Goal: Communication & Community: Answer question/provide support

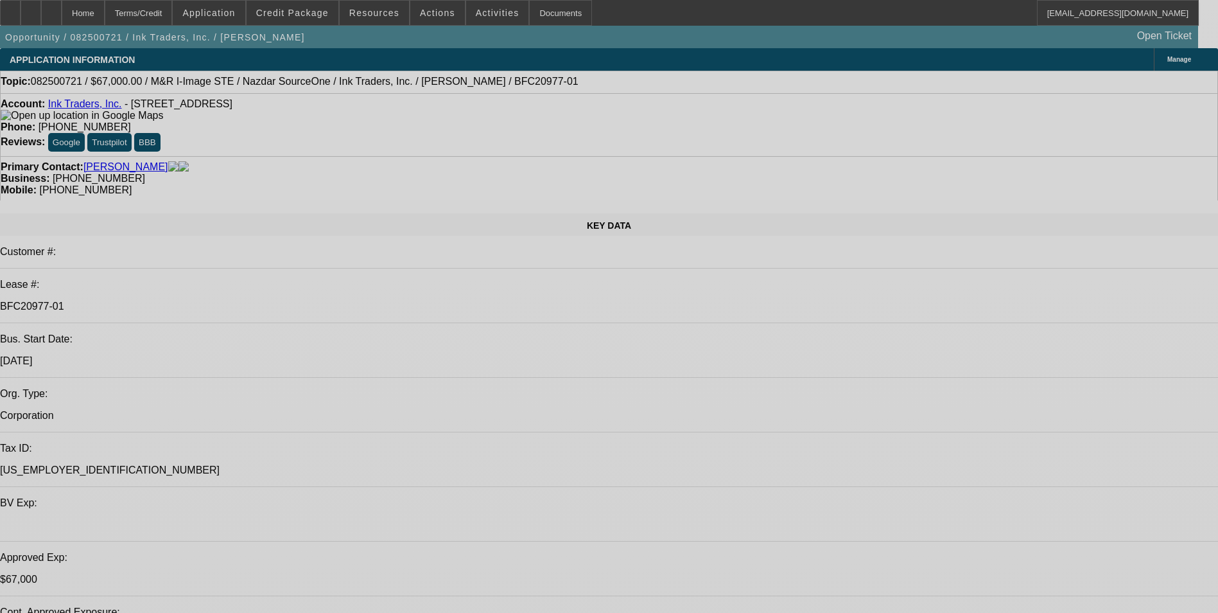
select select "0"
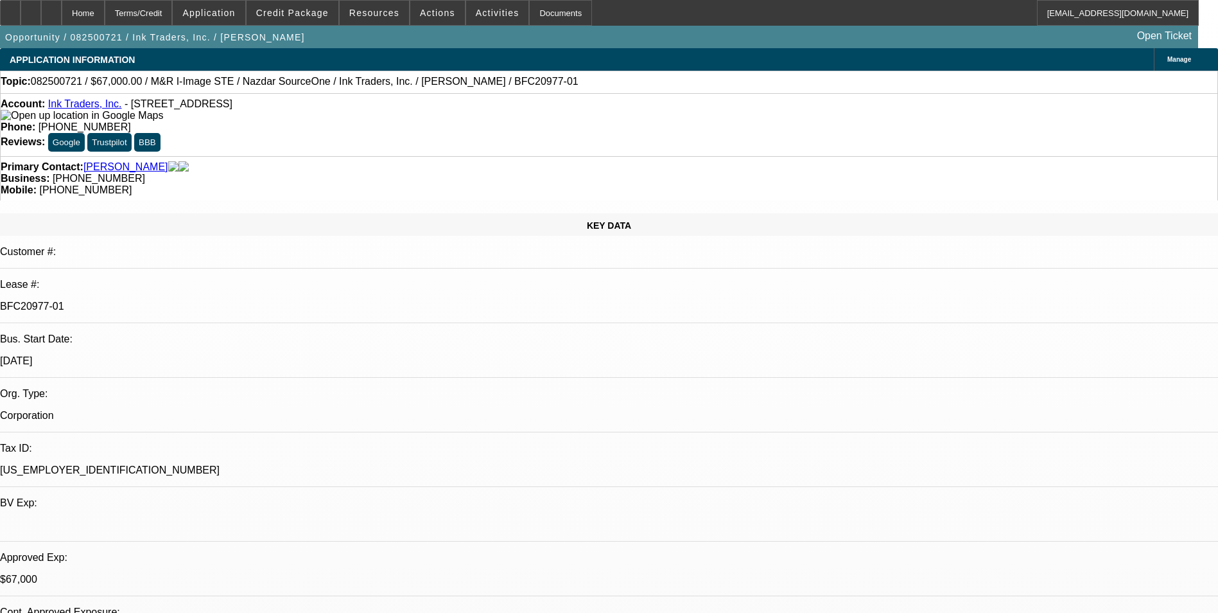
select select "2"
select select "0.1"
select select "0"
select select "2"
select select "0.1"
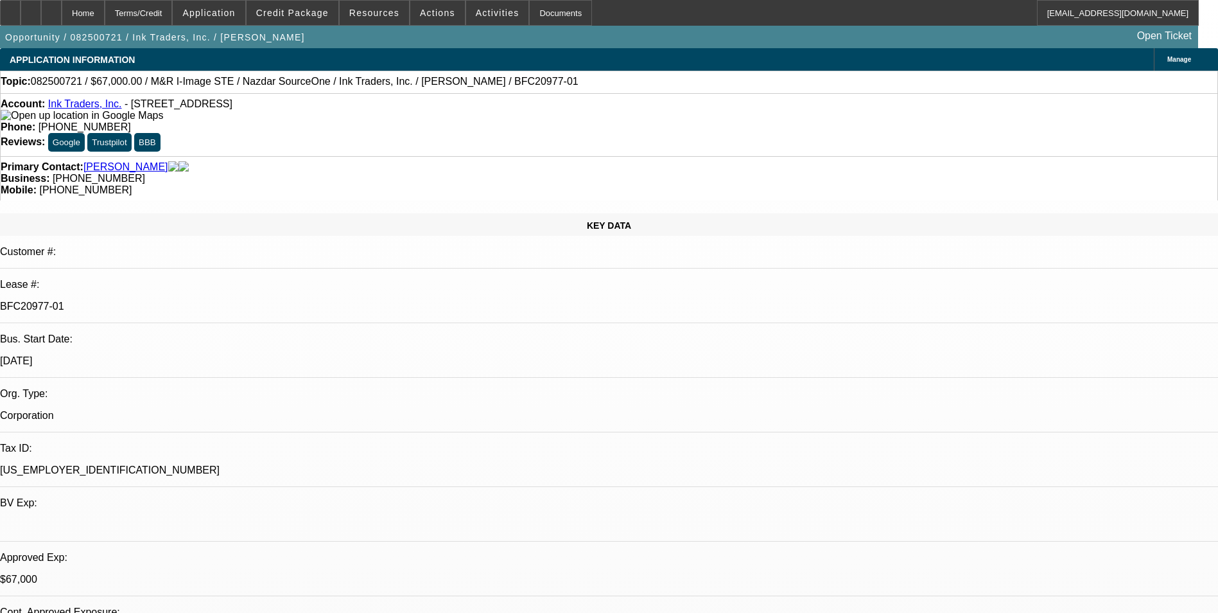
select select "0"
select select "2"
select select "0.1"
select select "1"
select select "2"
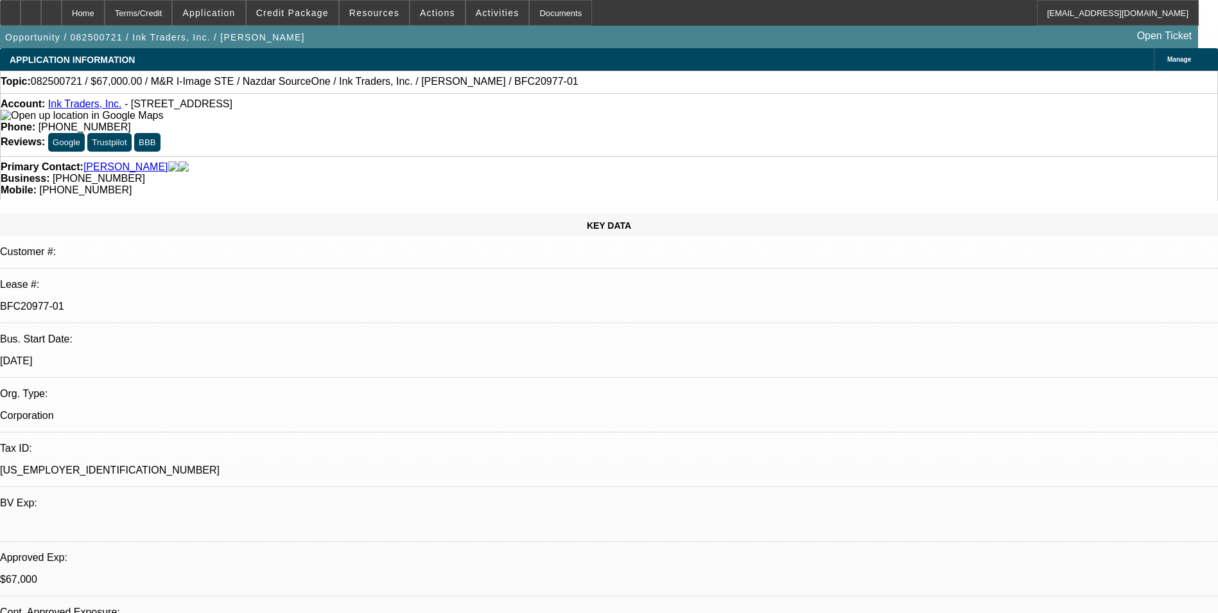
select select "4"
select select "1"
select select "2"
select select "4"
select select "1"
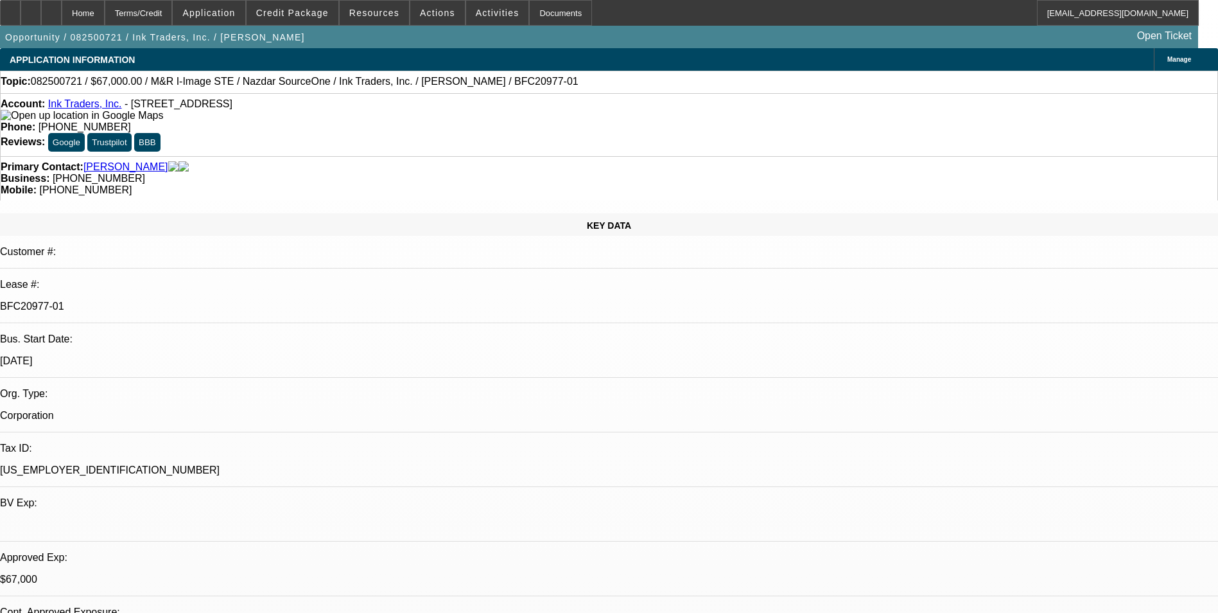
select select "2"
select select "4"
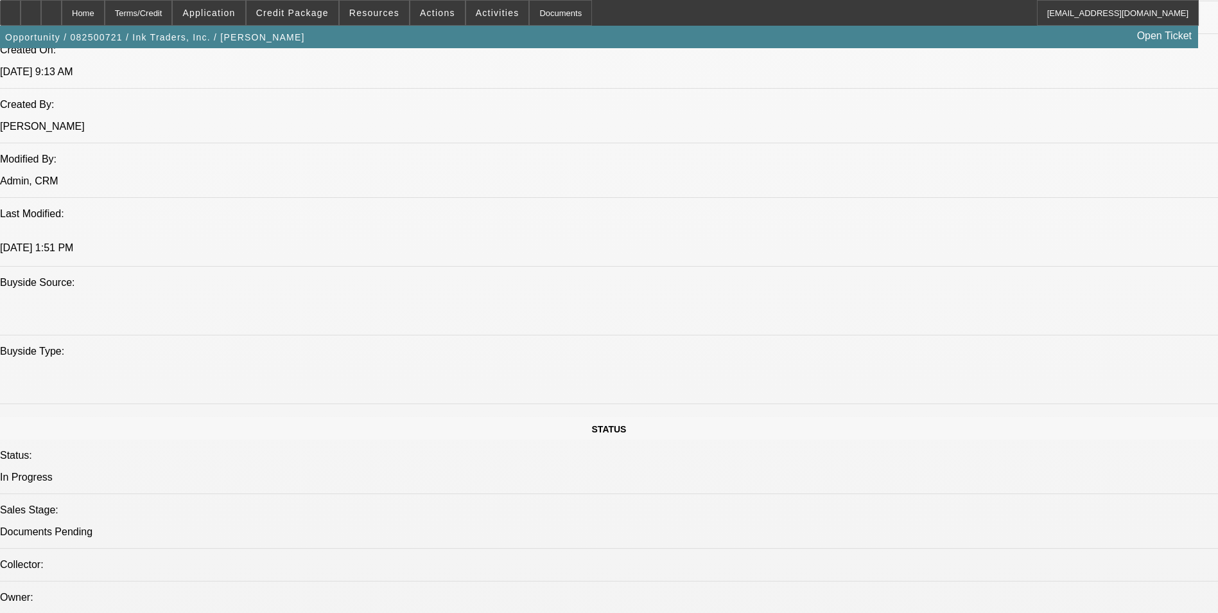
scroll to position [1284, 0]
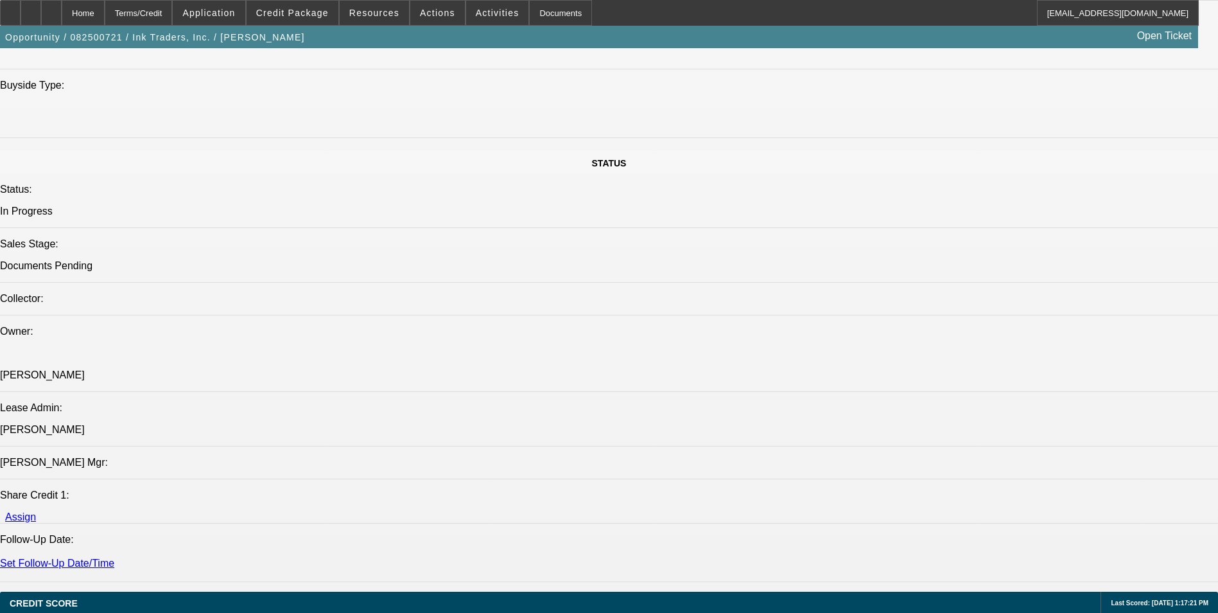
drag, startPoint x: 83, startPoint y: 477, endPoint x: 367, endPoint y: 510, distance: 286.4
drag, startPoint x: 367, startPoint y: 510, endPoint x: 353, endPoint y: 492, distance: 23.3
copy span "Ink Traders, Inc. was established in [DATE] by two former employees of Y&R Fash…"
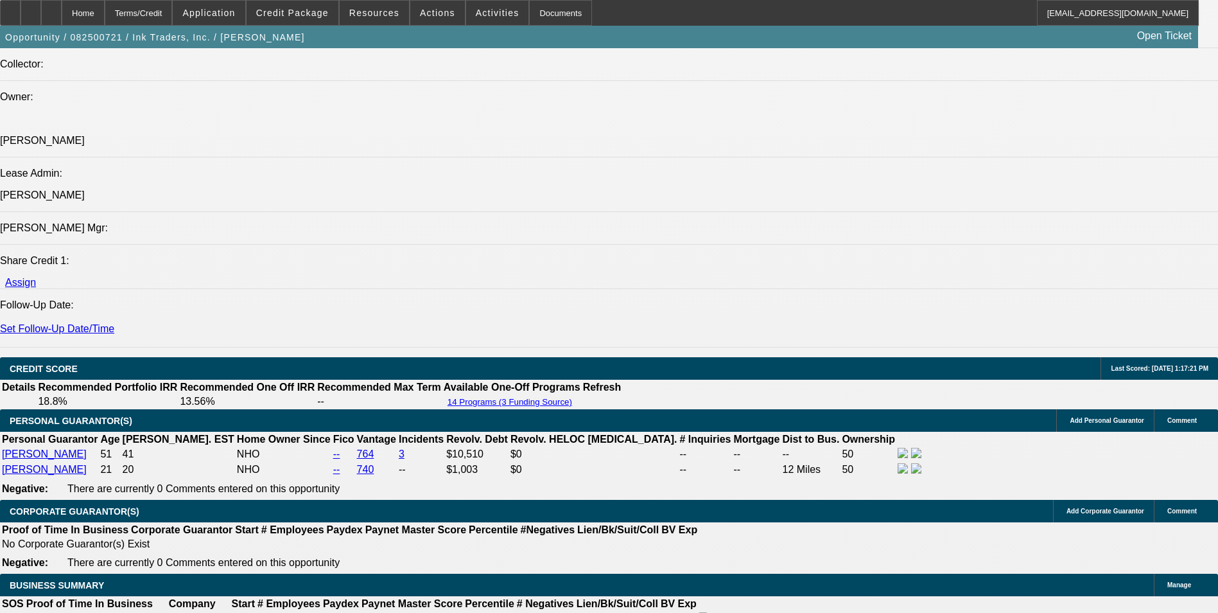
scroll to position [1413, 0]
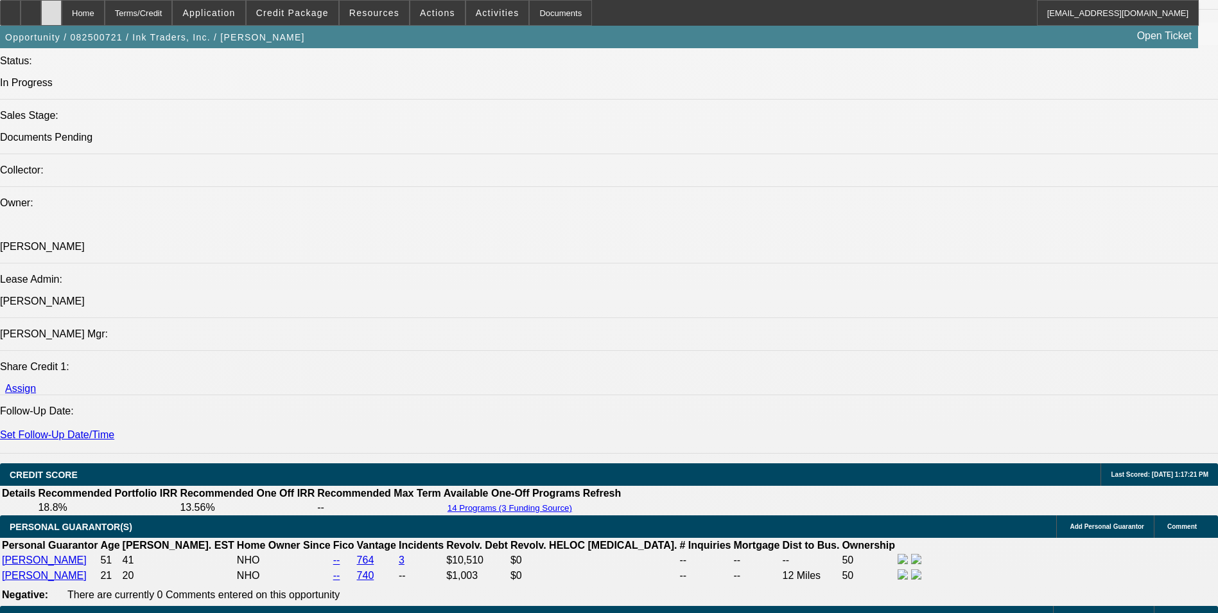
click at [62, 17] on div at bounding box center [51, 13] width 21 height 26
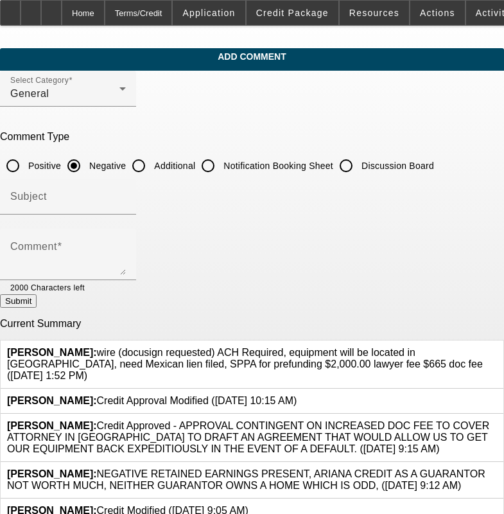
click at [152, 169] on input "Additional" at bounding box center [139, 166] width 26 height 26
radio input "true"
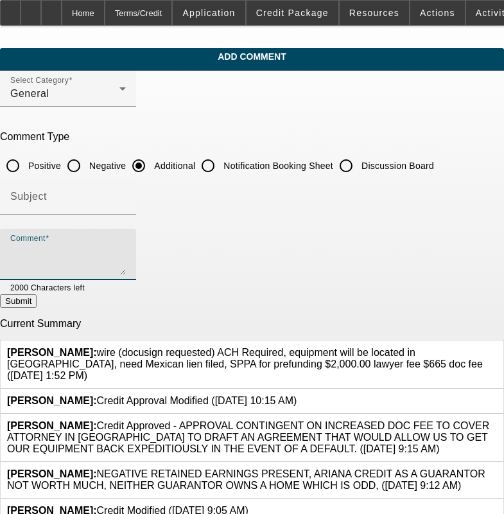
drag, startPoint x: 128, startPoint y: 247, endPoint x: 137, endPoint y: 244, distance: 10.2
click at [126, 248] on textarea "Comment" at bounding box center [68, 259] width 116 height 31
paste textarea "Ink Traders, Inc. was established in [DATE] by two former employees of Y&R Fash…"
click at [126, 272] on textarea "Ink Traders, Inc. was established in [DATE] by two former employees of Y&R Fash…" at bounding box center [68, 259] width 116 height 31
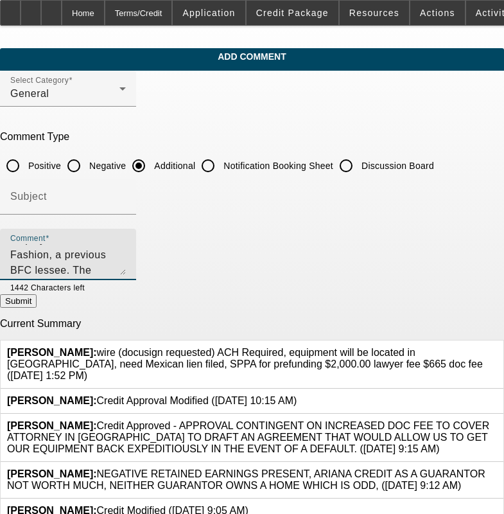
scroll to position [46, 0]
type textarea "Ink Traders, Inc. was established in [DATE] by two former employees of Y&R Fash…"
click at [37, 301] on button "Submit" at bounding box center [18, 300] width 37 height 13
radio input "true"
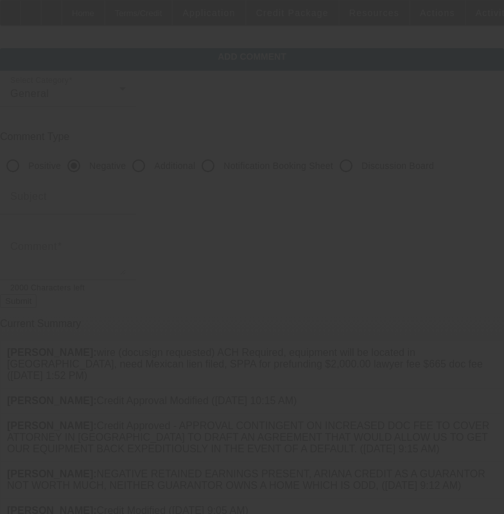
scroll to position [0, 0]
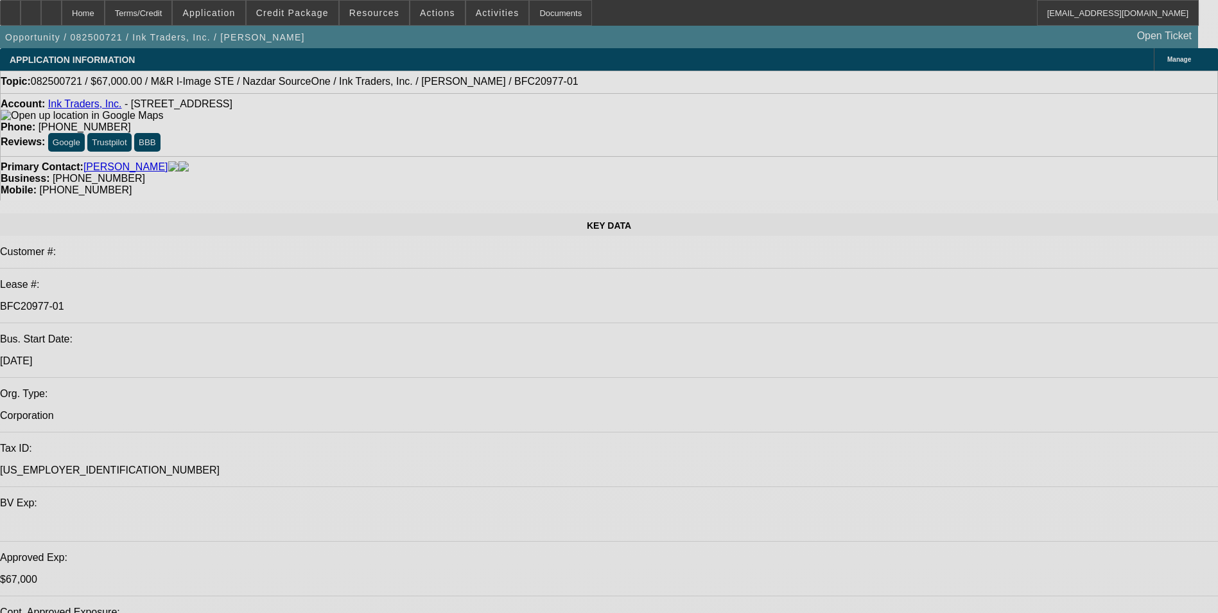
select select "0"
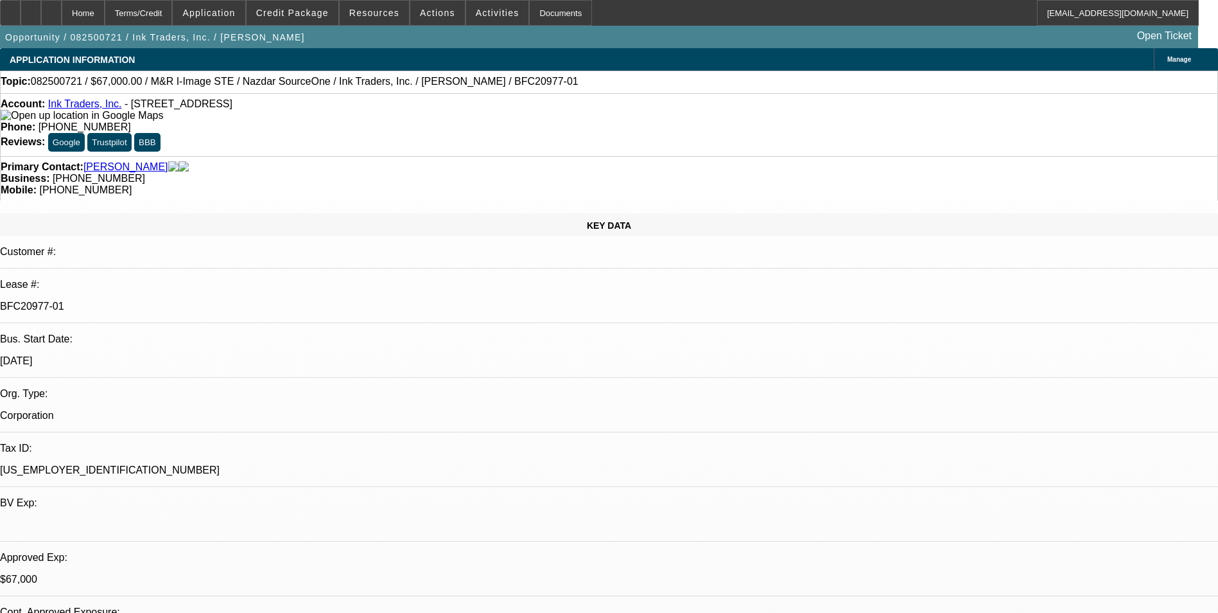
select select "2"
select select "0.1"
select select "4"
select select "0"
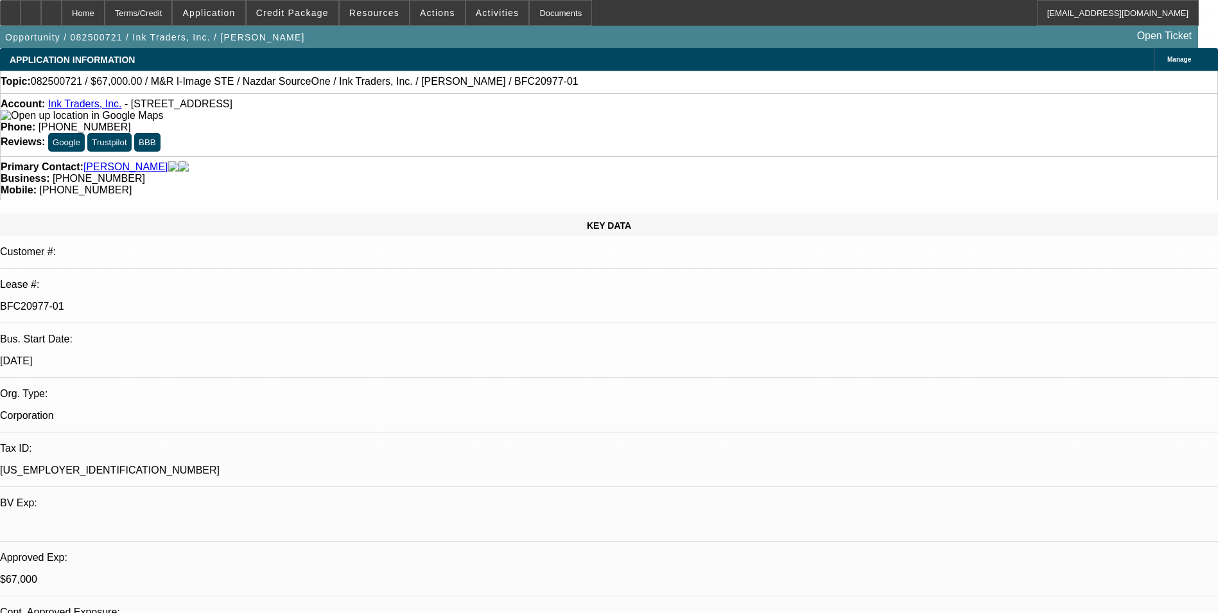
select select "2"
select select "0.1"
select select "4"
select select "0"
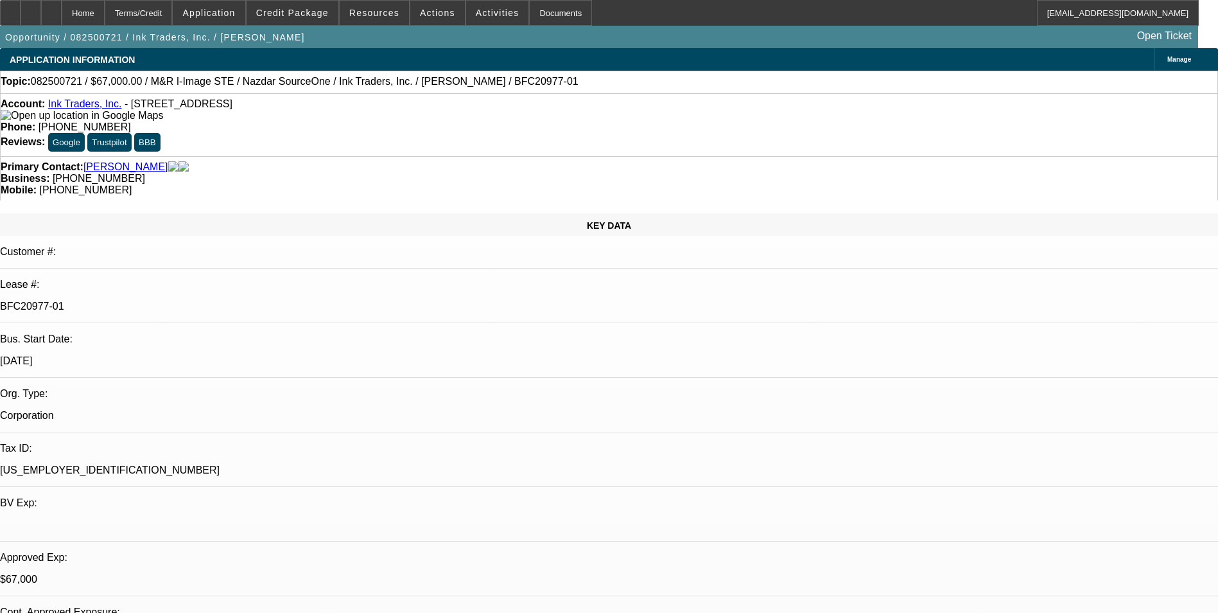
select select "2"
select select "0.1"
select select "4"
